Goal: Information Seeking & Learning: Learn about a topic

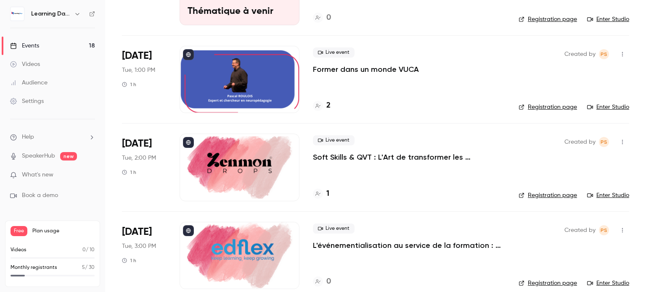
scroll to position [293, 0]
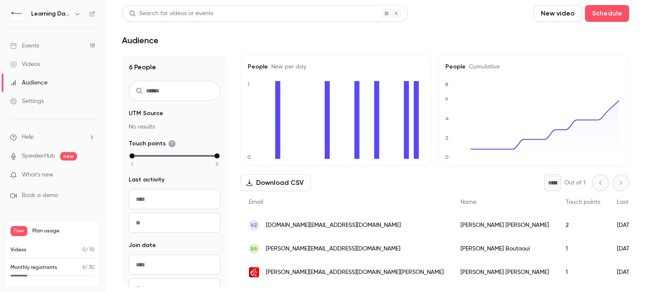
click at [46, 47] on link "Events 18" at bounding box center [52, 46] width 105 height 19
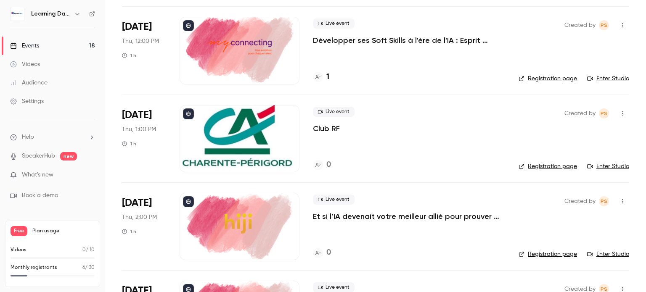
scroll to position [1358, 0]
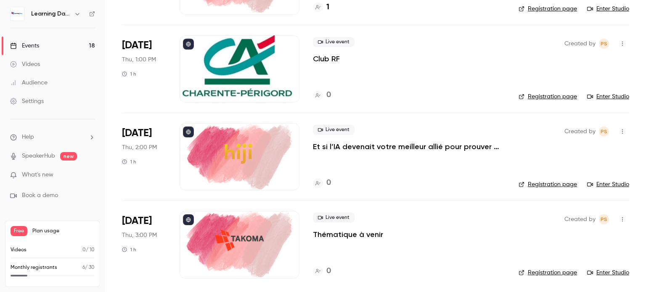
click at [384, 146] on p "Et si l’IA devenait votre meilleur allié pour prouver enfin l’impact de vos for…" at bounding box center [409, 147] width 192 height 10
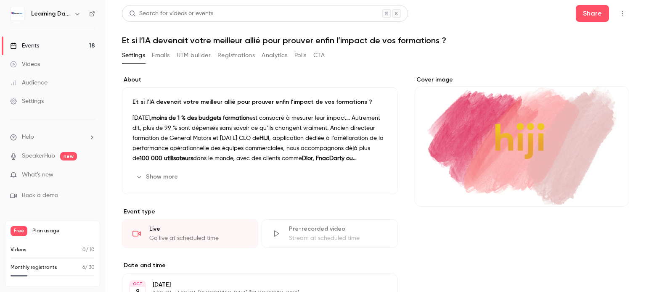
click at [28, 42] on div "Events" at bounding box center [24, 46] width 29 height 8
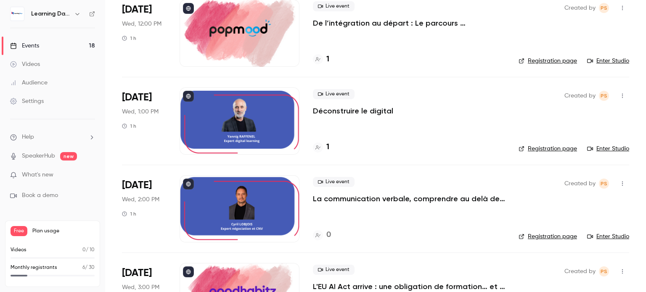
scroll to position [784, 0]
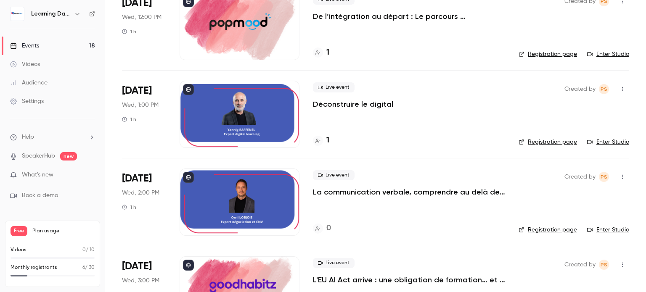
click at [271, 112] on div at bounding box center [240, 114] width 120 height 67
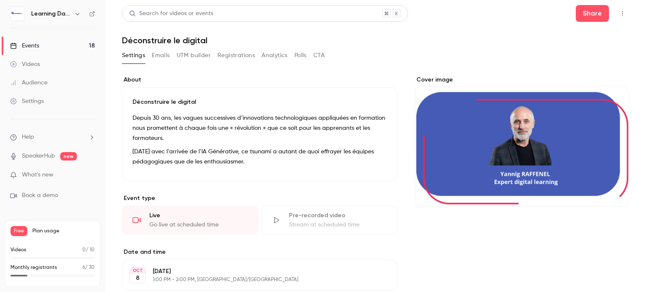
scroll to position [148, 0]
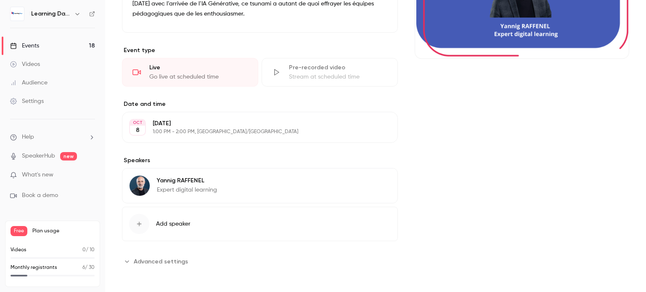
click at [191, 186] on p "Expert digital learning" at bounding box center [187, 190] width 60 height 8
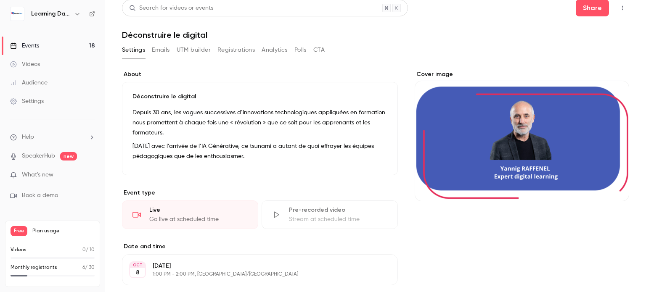
scroll to position [0, 0]
